Goal: Transaction & Acquisition: Purchase product/service

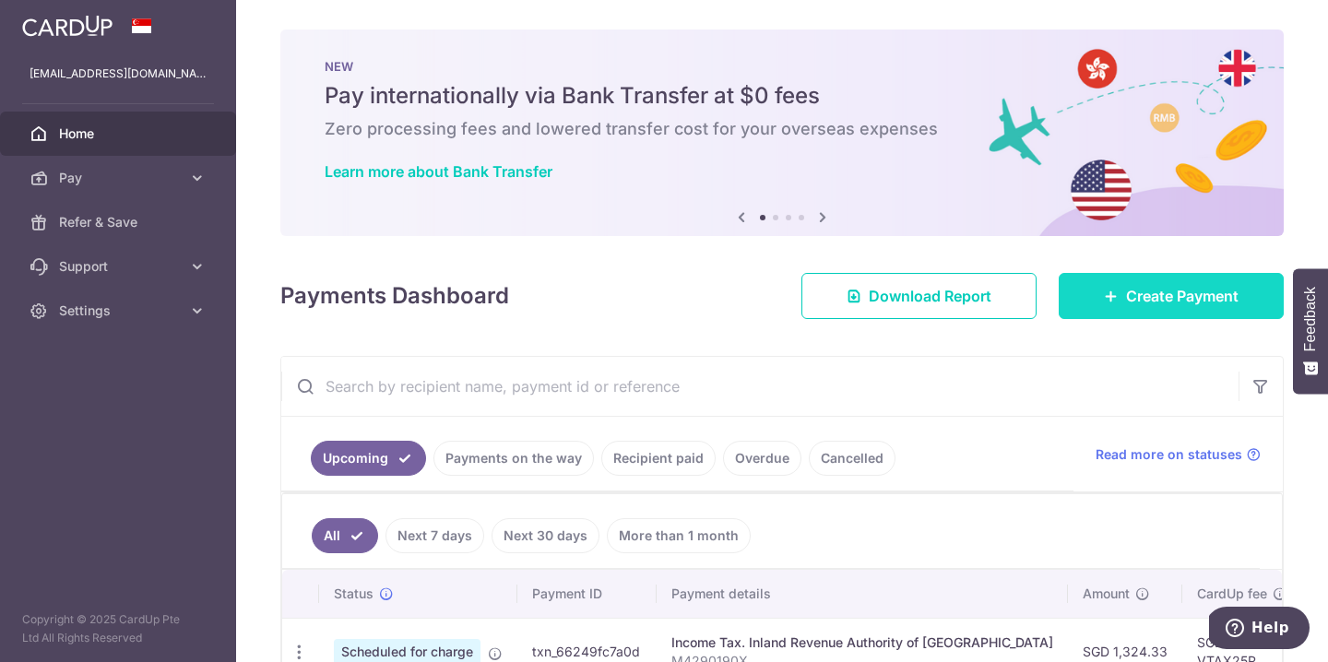
click at [1100, 287] on link "Create Payment" at bounding box center [1171, 296] width 225 height 46
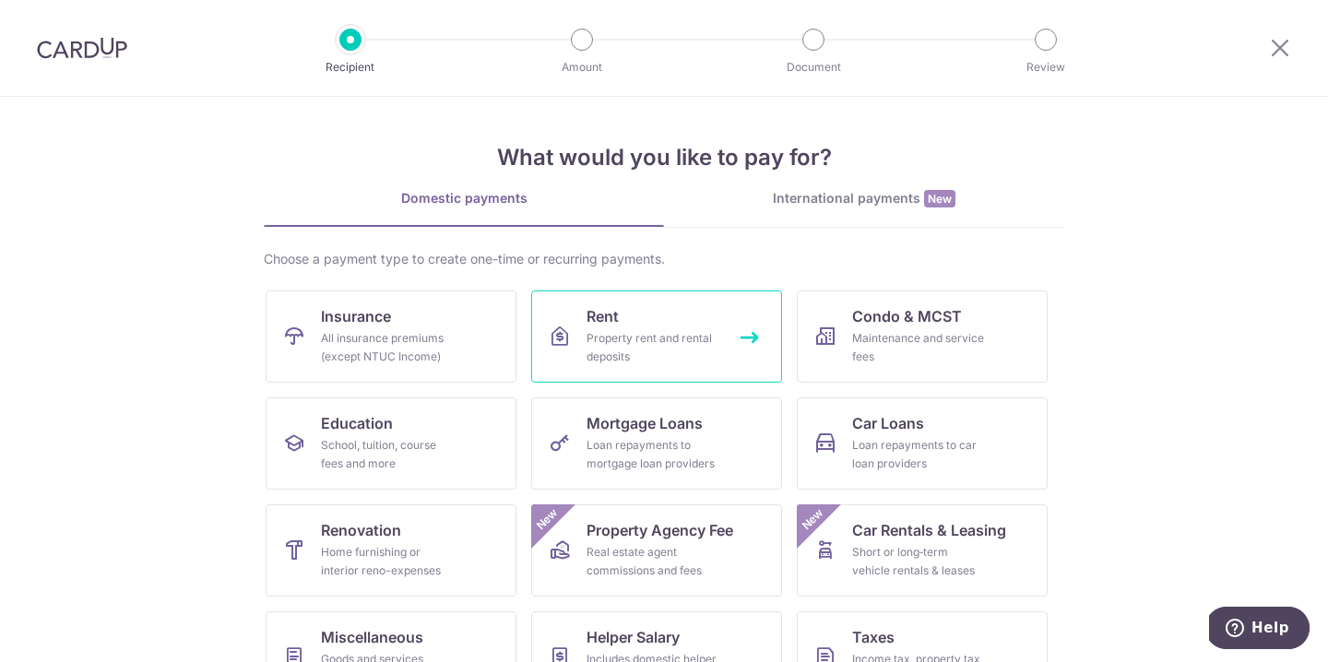
click at [592, 326] on span "Rent" at bounding box center [603, 316] width 32 height 22
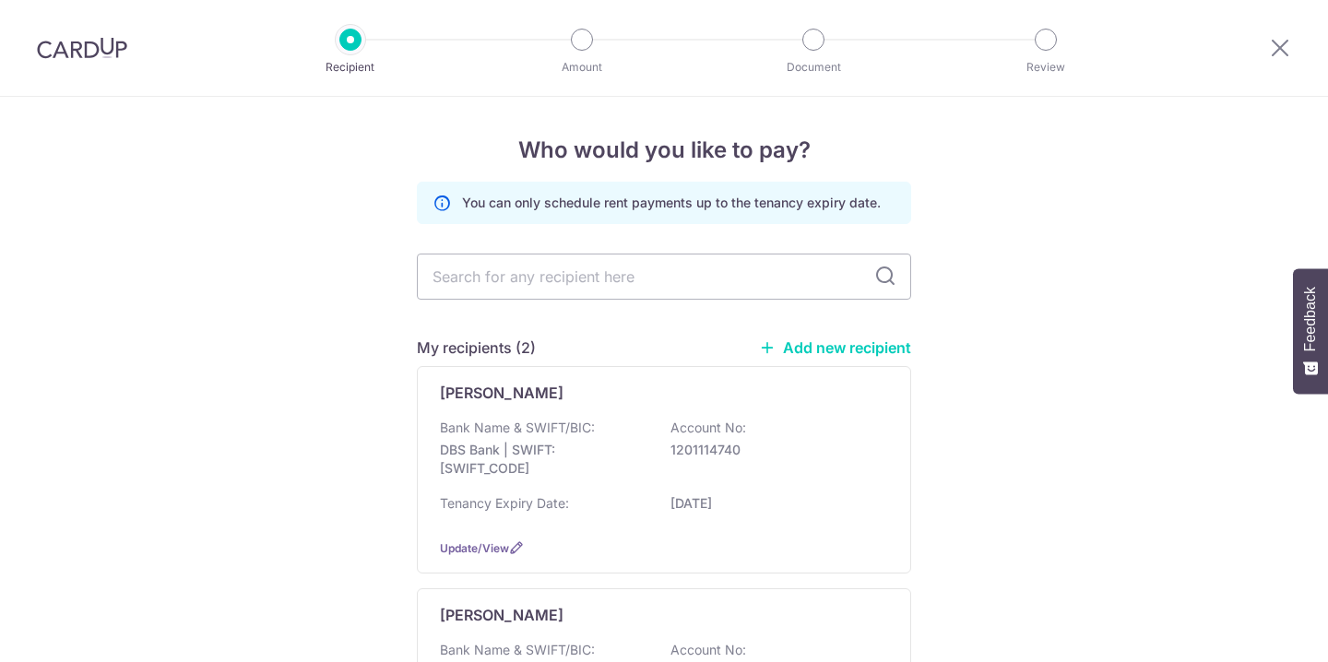
click at [599, 441] on p "DBS Bank | SWIFT: DBSSSGSGXXX" at bounding box center [543, 459] width 207 height 37
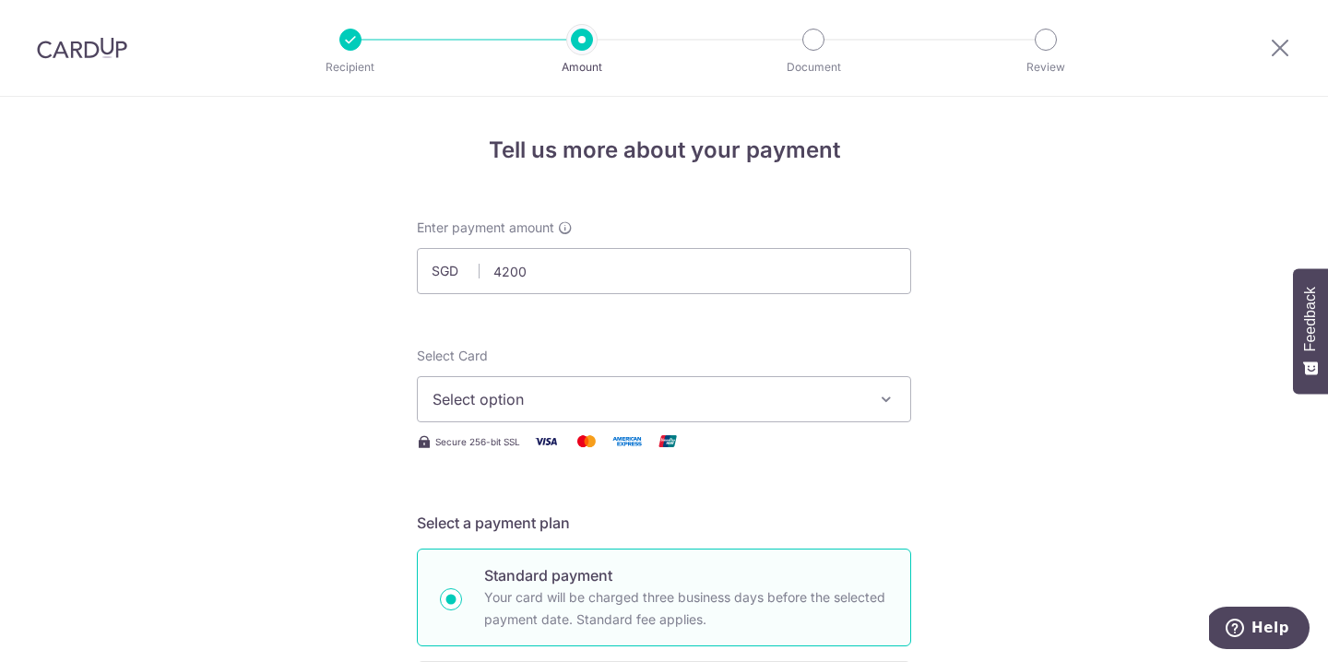
type input "4,200.00"
click at [567, 380] on button "Select option" at bounding box center [664, 399] width 494 height 46
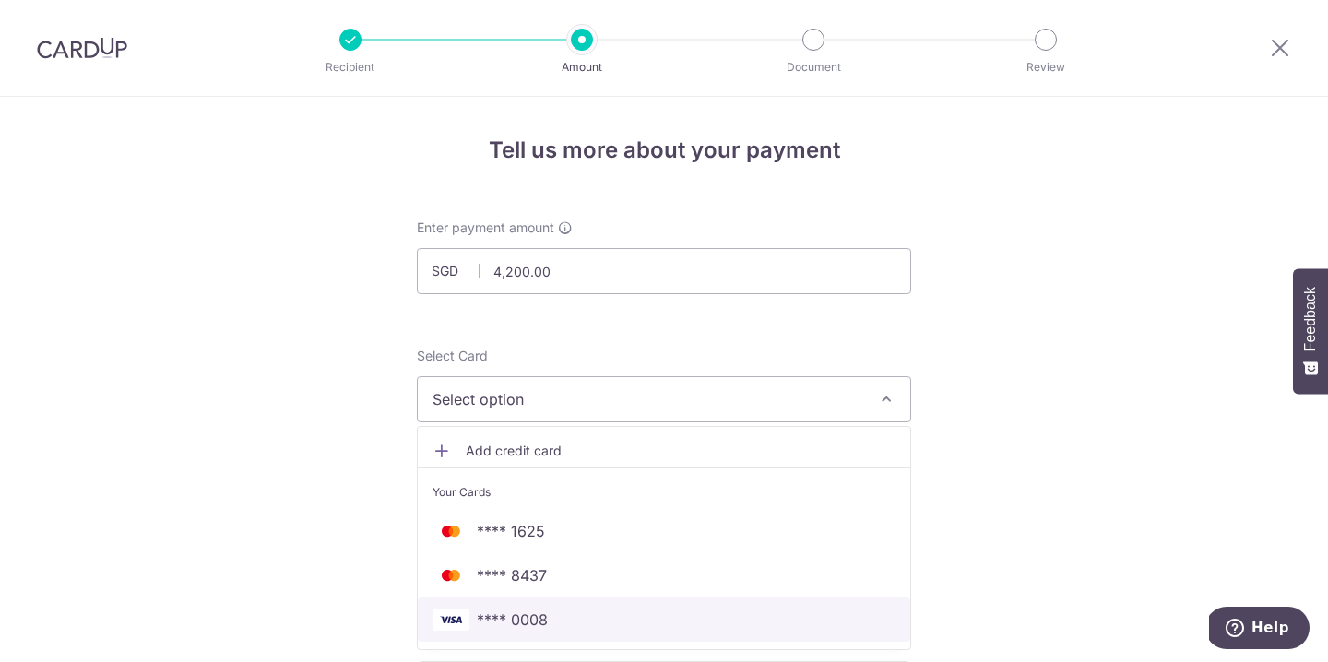
click at [576, 617] on span "**** 0008" at bounding box center [664, 620] width 463 height 22
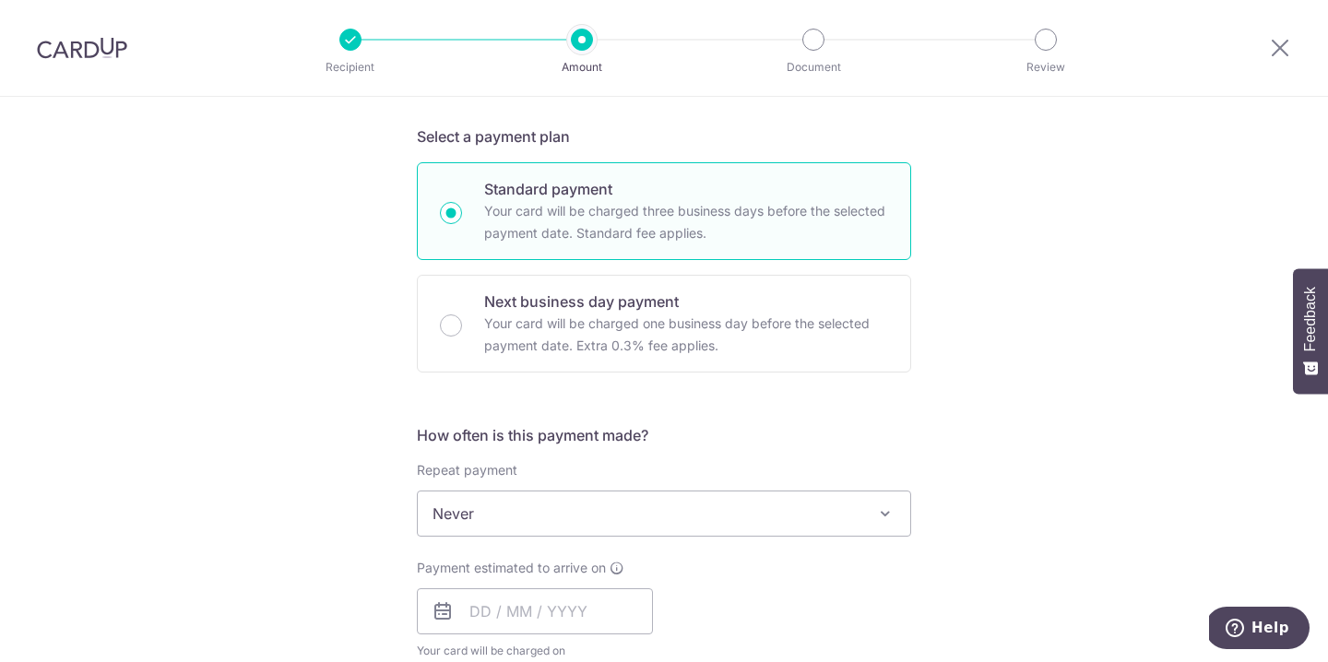
scroll to position [410, 0]
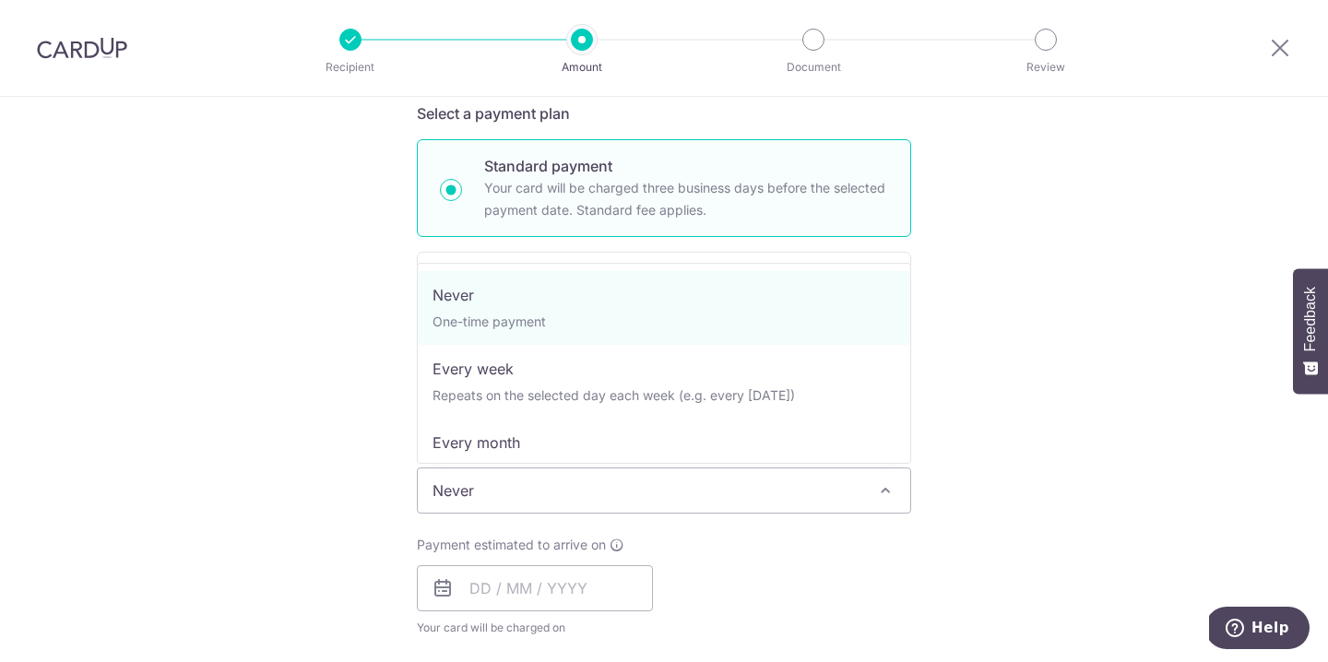
click at [552, 493] on span "Never" at bounding box center [664, 491] width 493 height 44
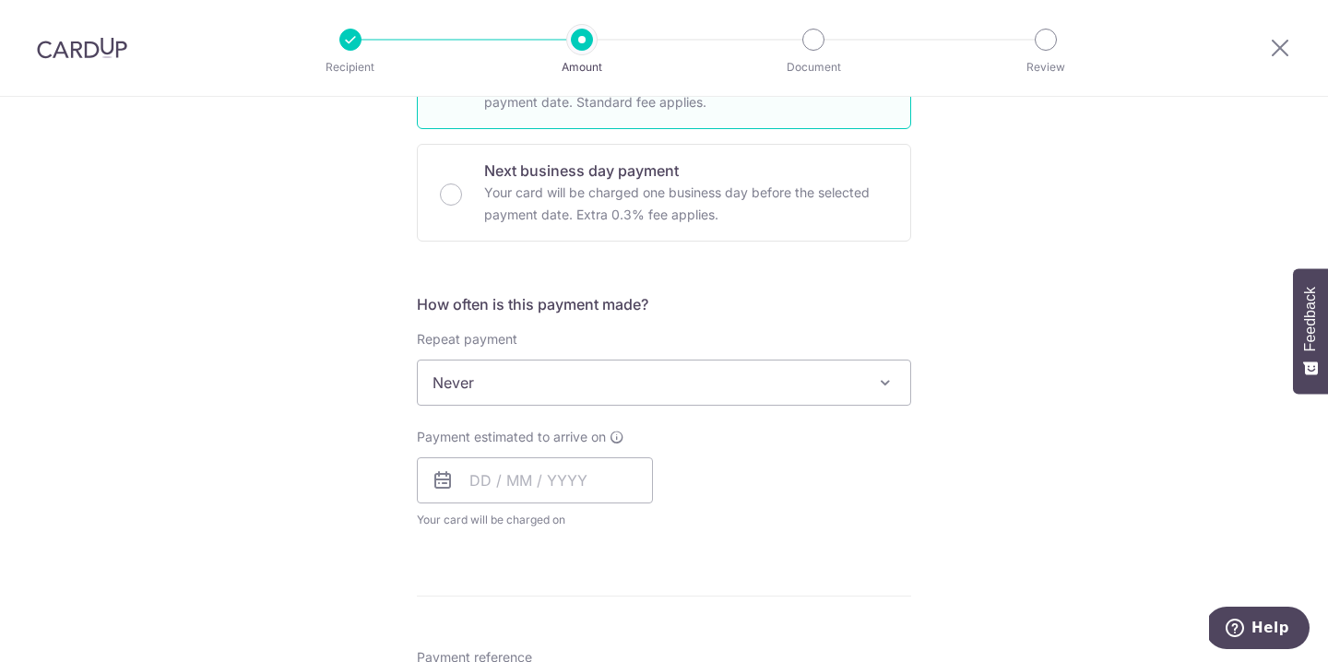
scroll to position [577, 0]
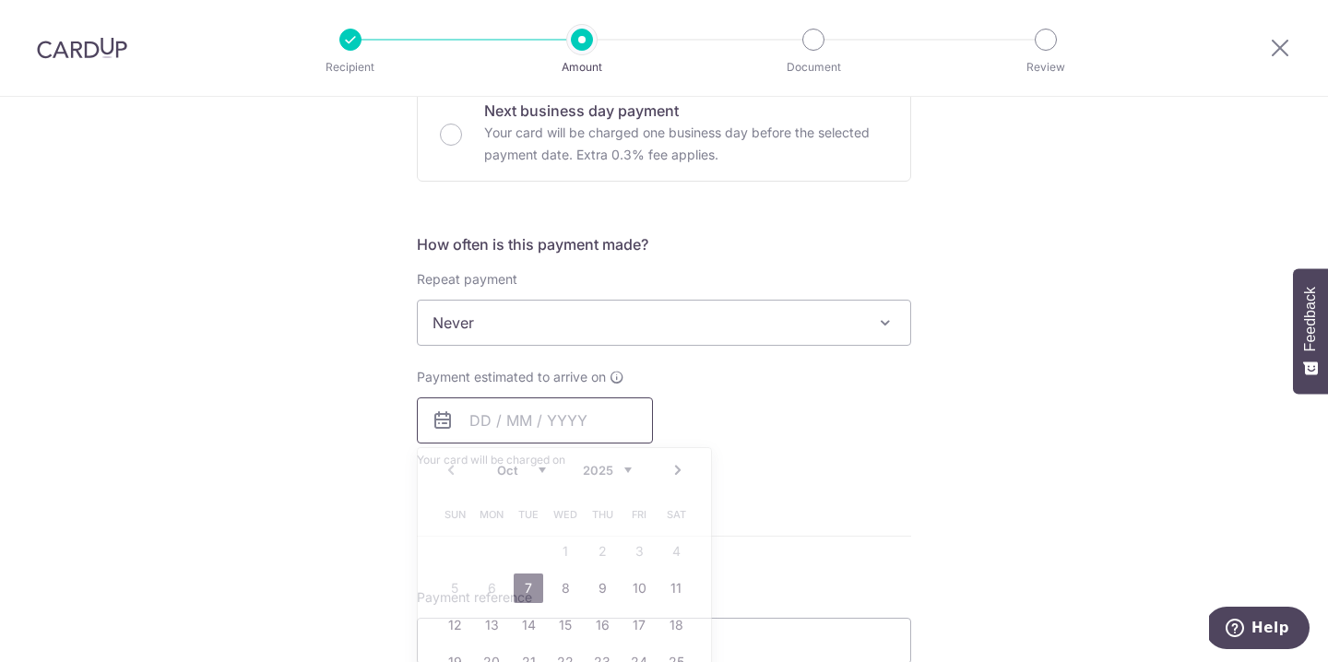
click at [545, 403] on input "text" at bounding box center [535, 421] width 236 height 46
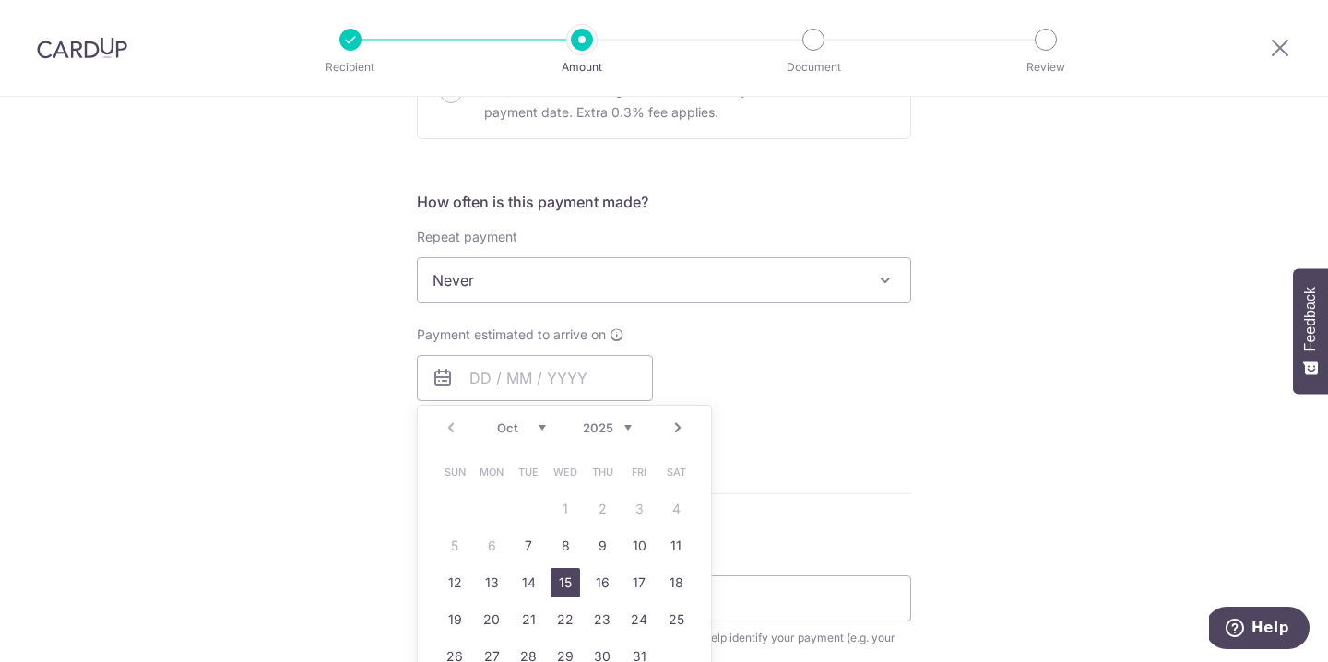
click at [567, 581] on link "15" at bounding box center [566, 583] width 30 height 30
type input "15/10/2025"
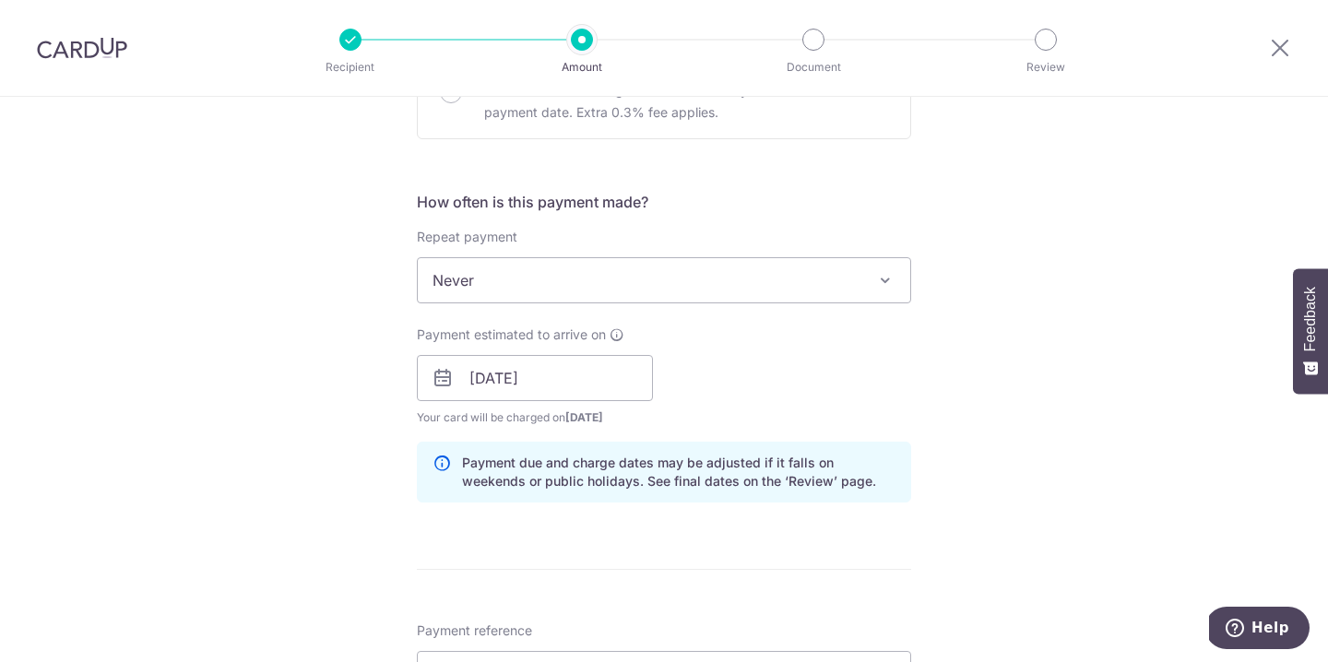
click at [353, 489] on div "Tell us more about your payment Enter payment amount SGD 4,200.00 4200.00 Selec…" at bounding box center [664, 349] width 1328 height 1744
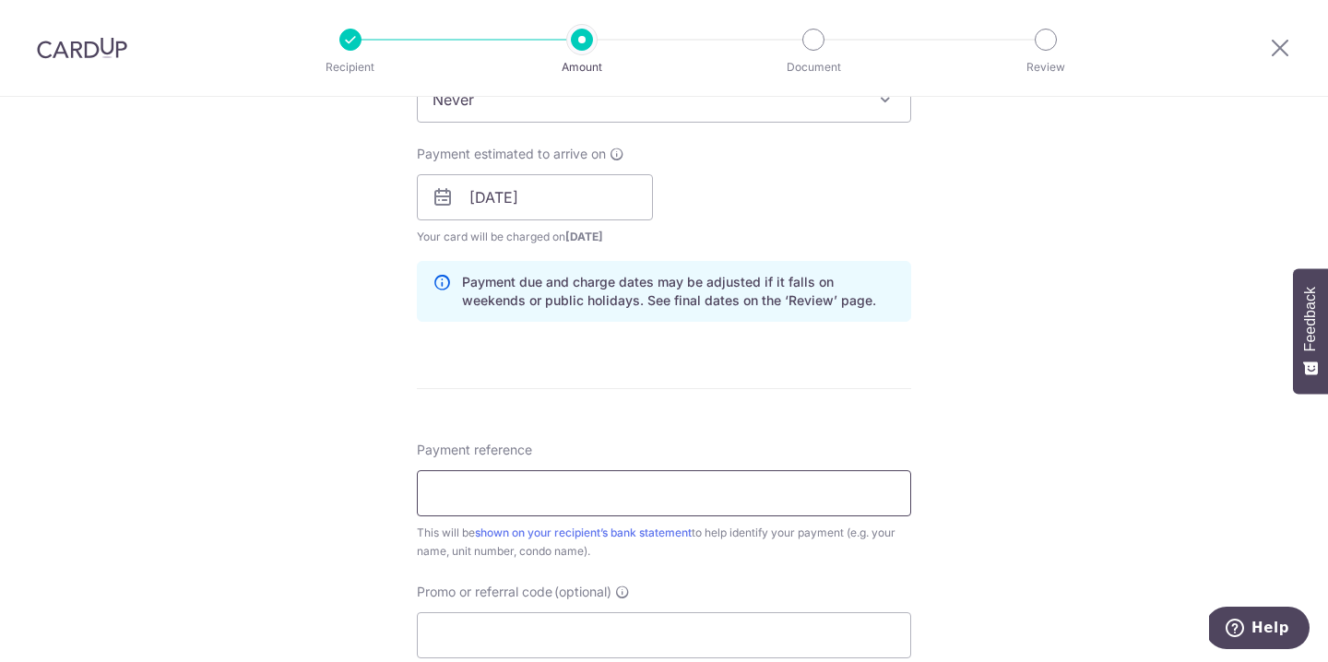
scroll to position [802, 0]
click at [453, 493] on input "Payment reference" at bounding box center [664, 493] width 494 height 46
type input "Stirling Residence 15-27"
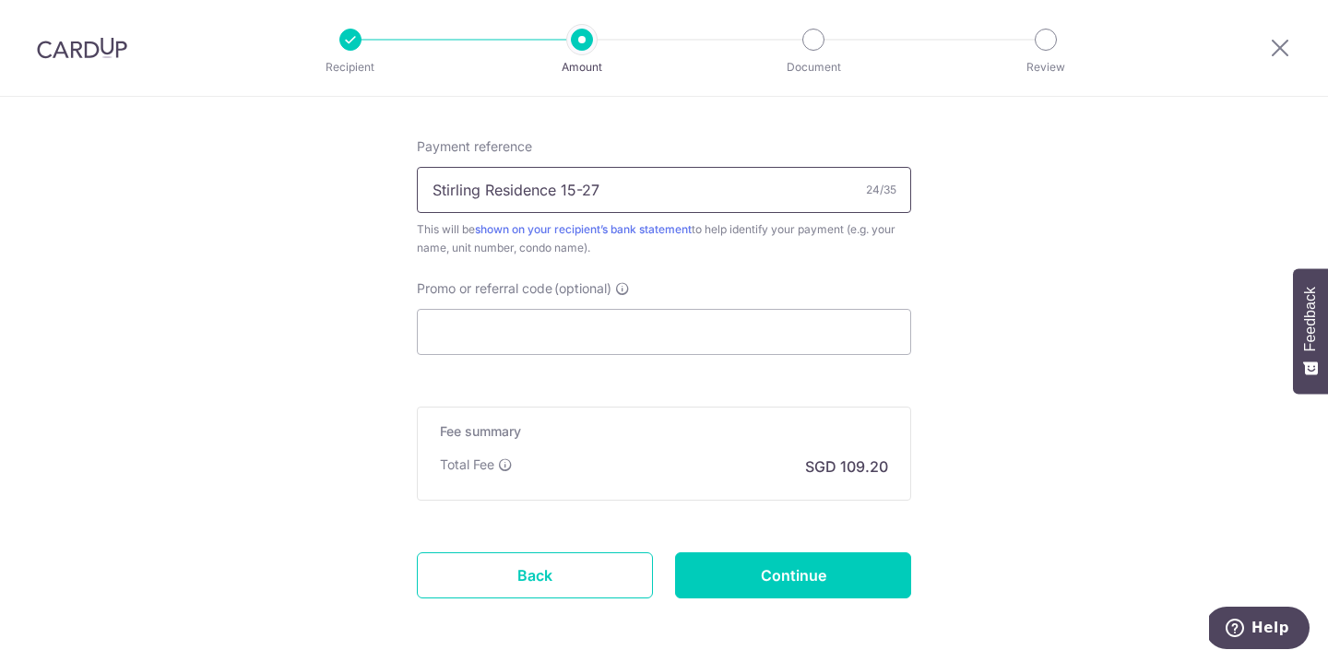
scroll to position [1112, 0]
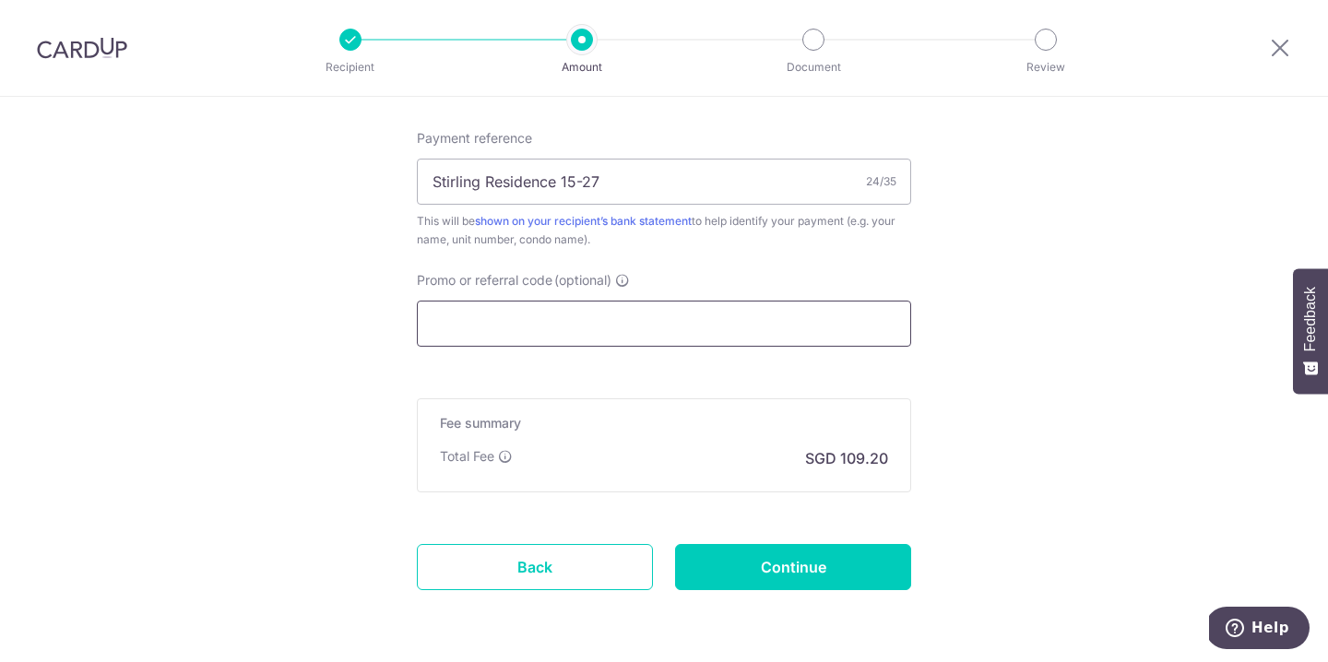
click at [678, 315] on input "Promo or referral code (optional)" at bounding box center [664, 324] width 494 height 46
paste input "SAVERENT179"
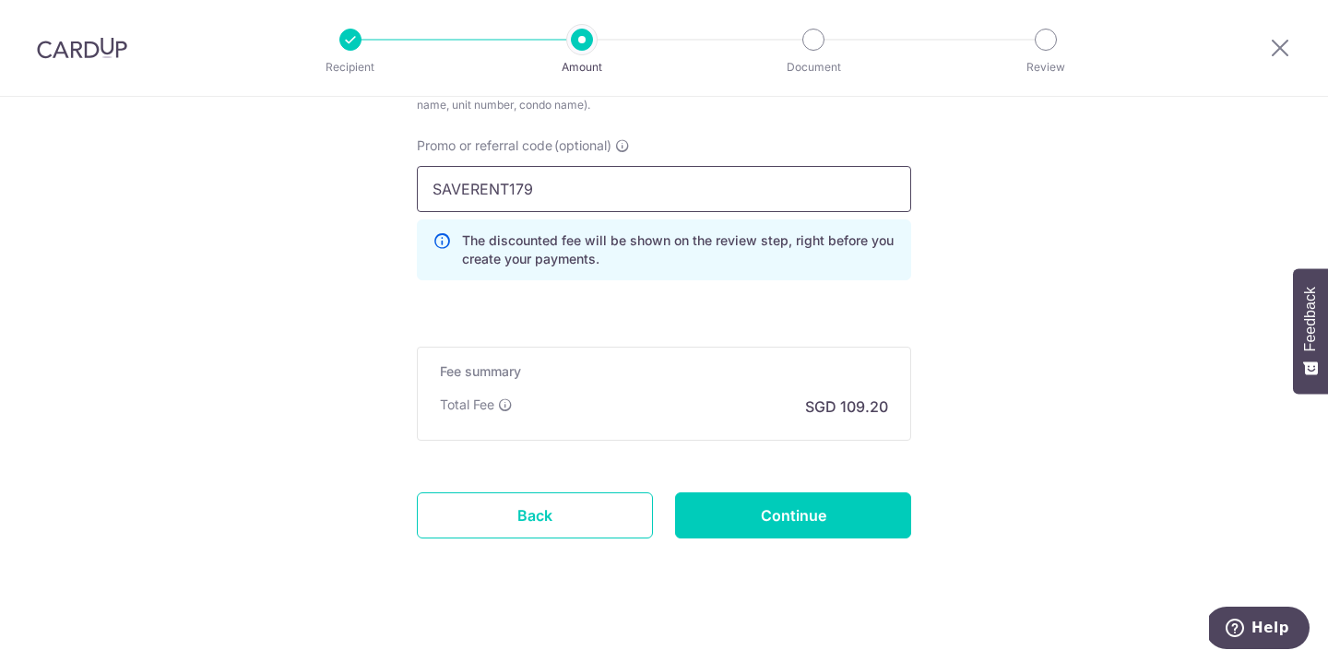
scroll to position [1262, 0]
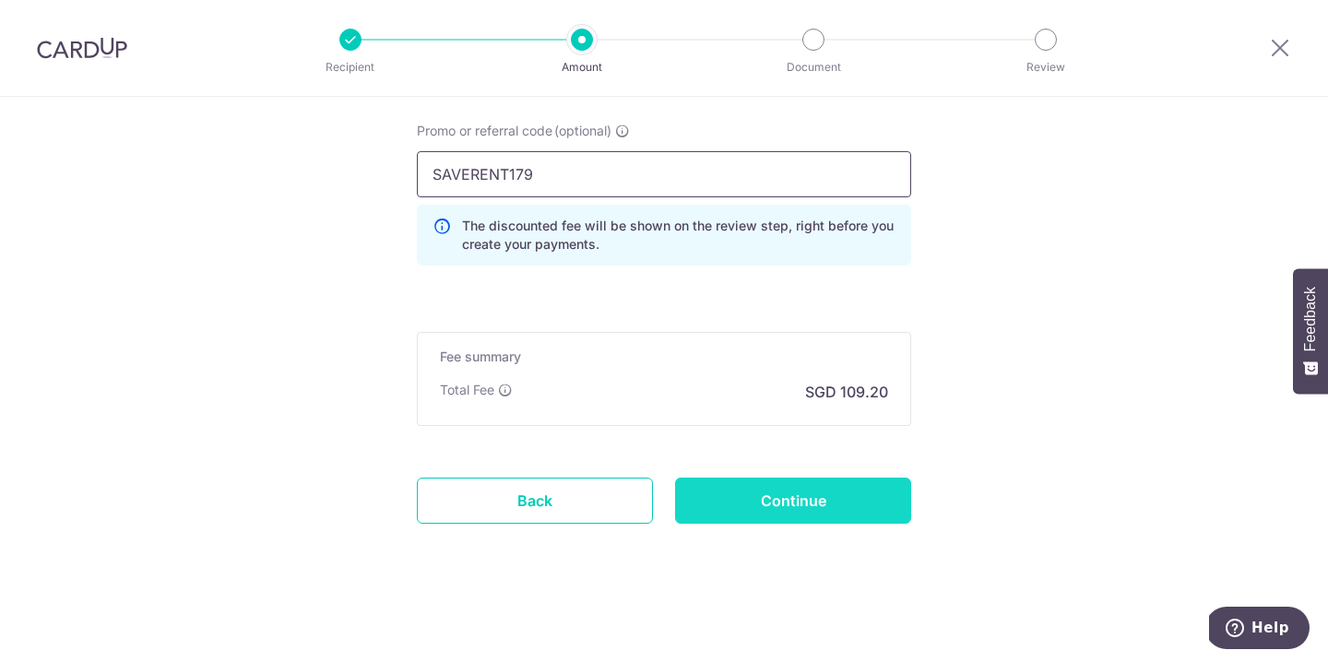
type input "SAVERENT179"
click at [762, 483] on input "Continue" at bounding box center [793, 501] width 236 height 46
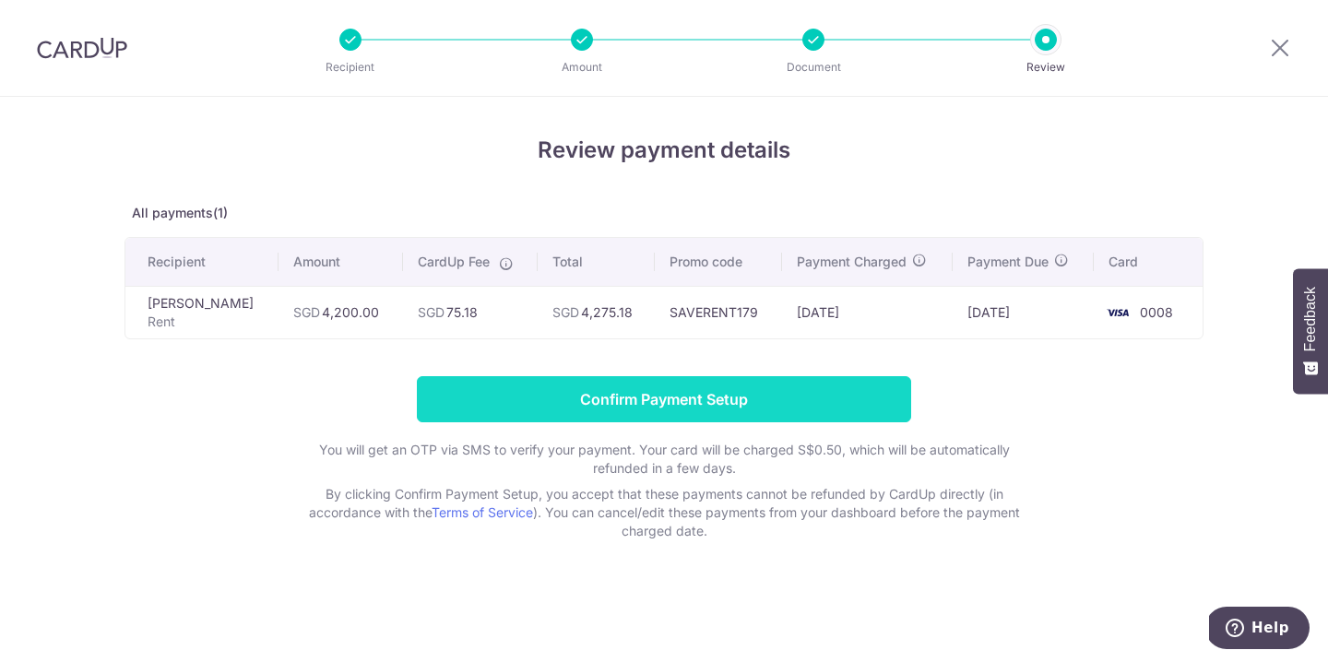
click at [700, 409] on input "Confirm Payment Setup" at bounding box center [664, 399] width 494 height 46
